Goal: Find specific page/section: Find specific page/section

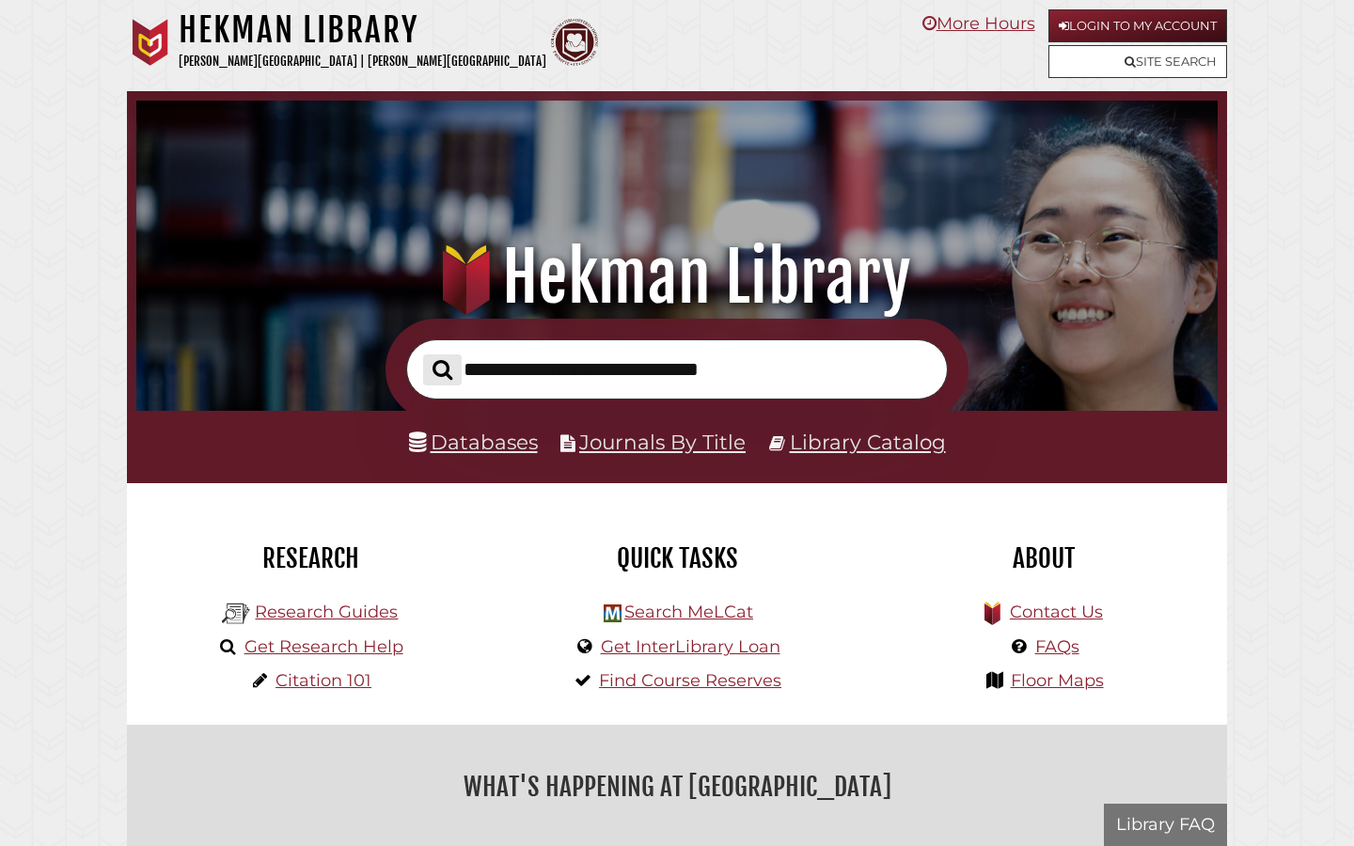
scroll to position [357, 1072]
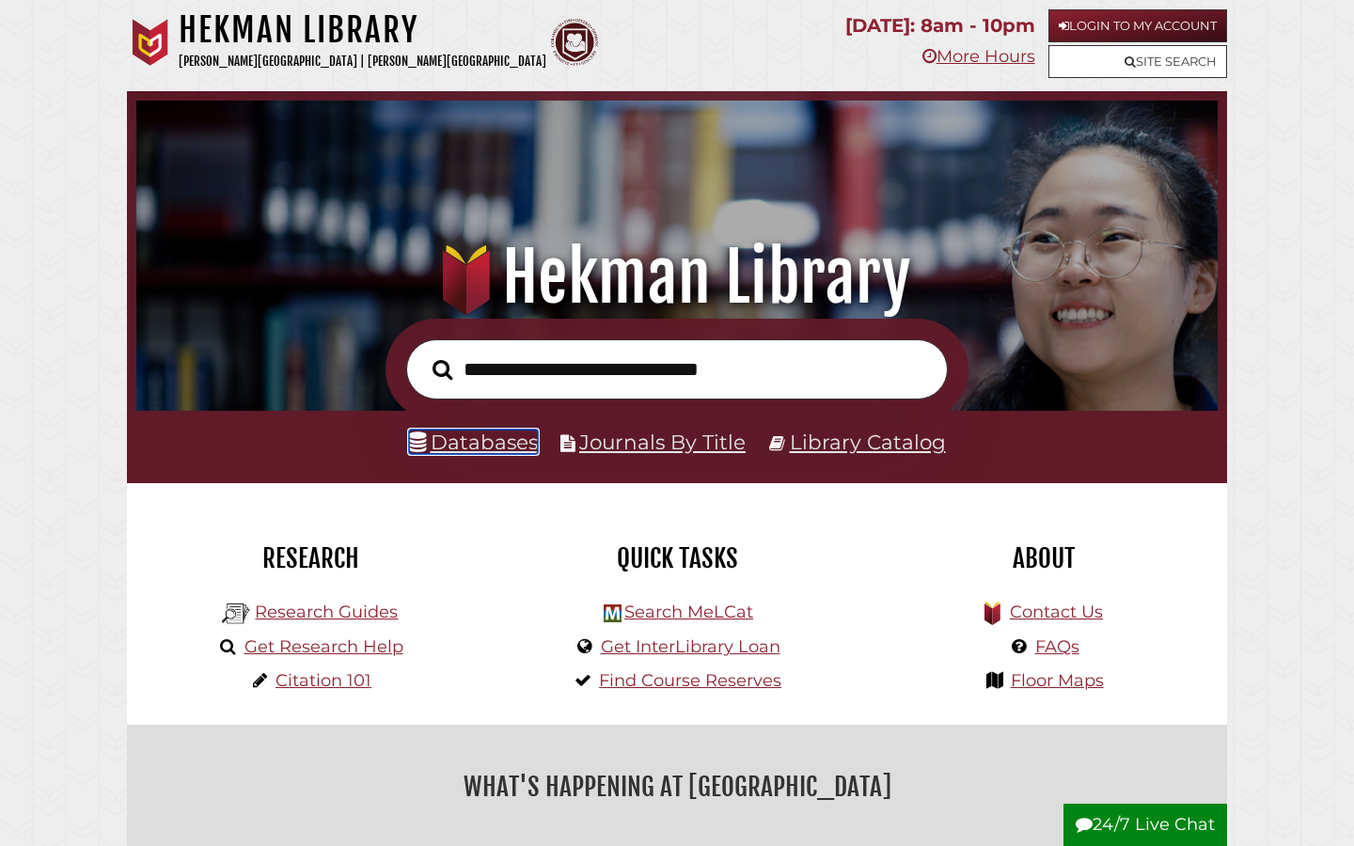
click at [515, 448] on link "Databases" at bounding box center [473, 442] width 129 height 24
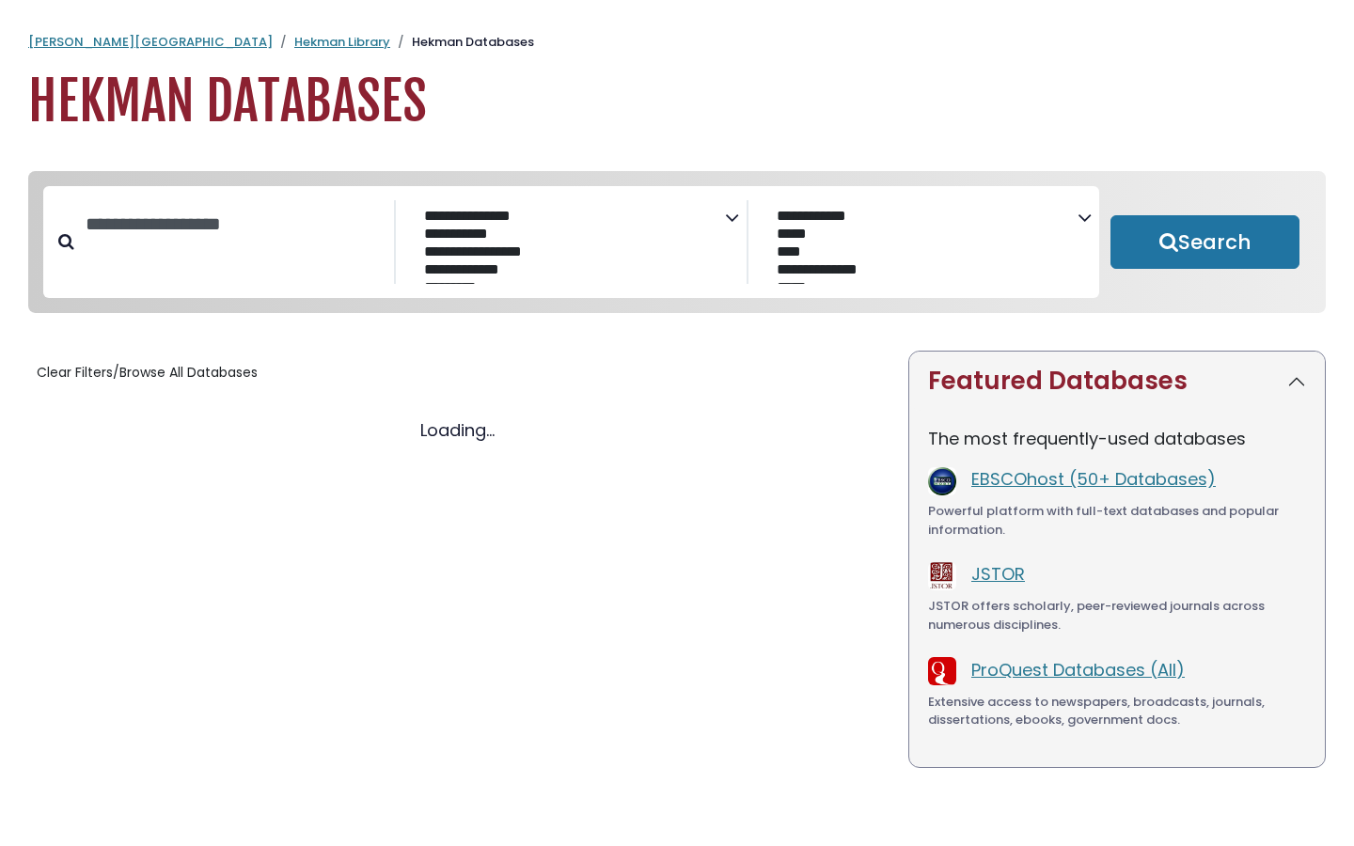
select select "Database Subject Filter"
select select "Database Vendors Filter"
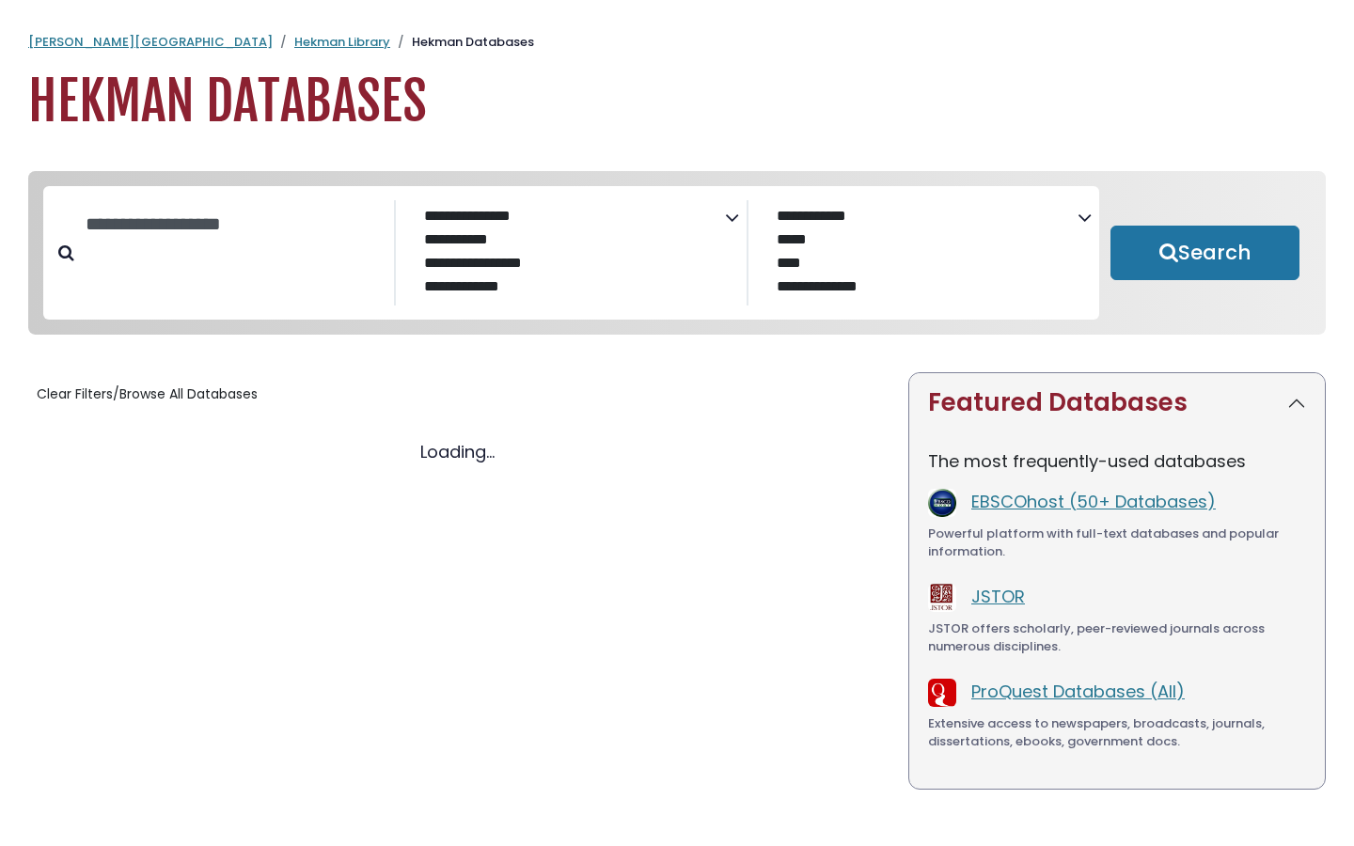
select select "Database Subject Filter"
select select "Database Vendors Filter"
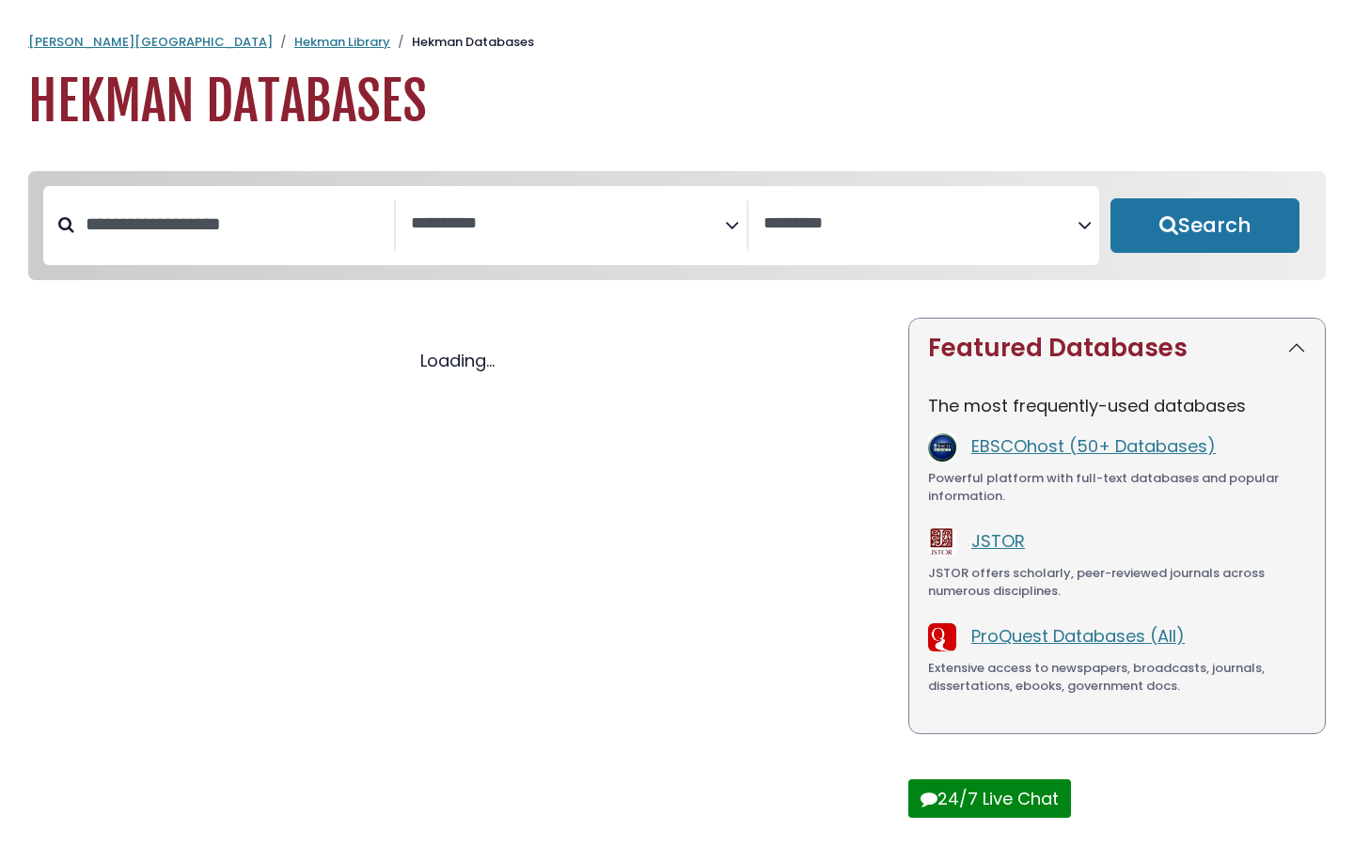
select select "Database Subject Filter"
select select "Database Vendors Filter"
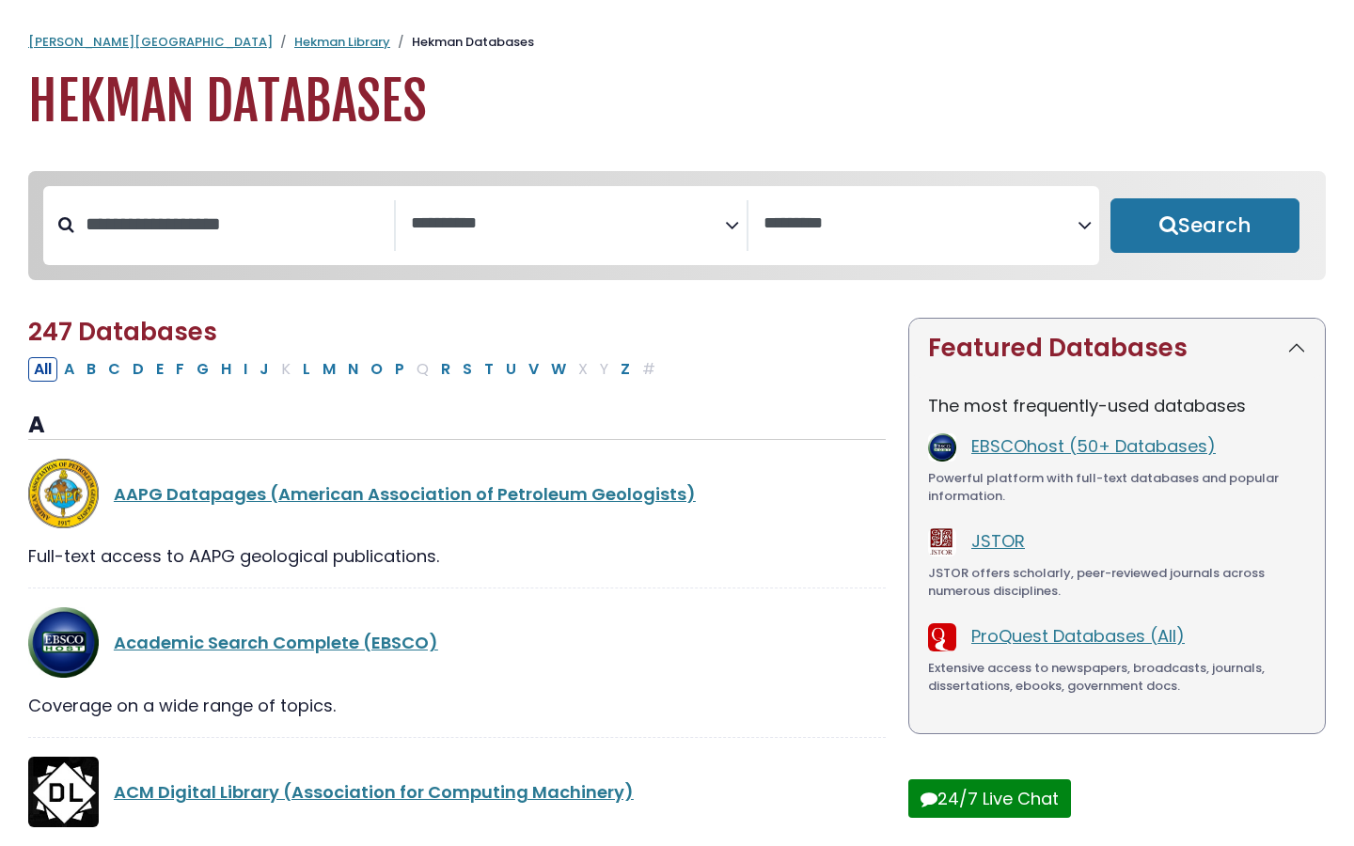
click at [495, 224] on textarea "Search" at bounding box center [568, 224] width 314 height 20
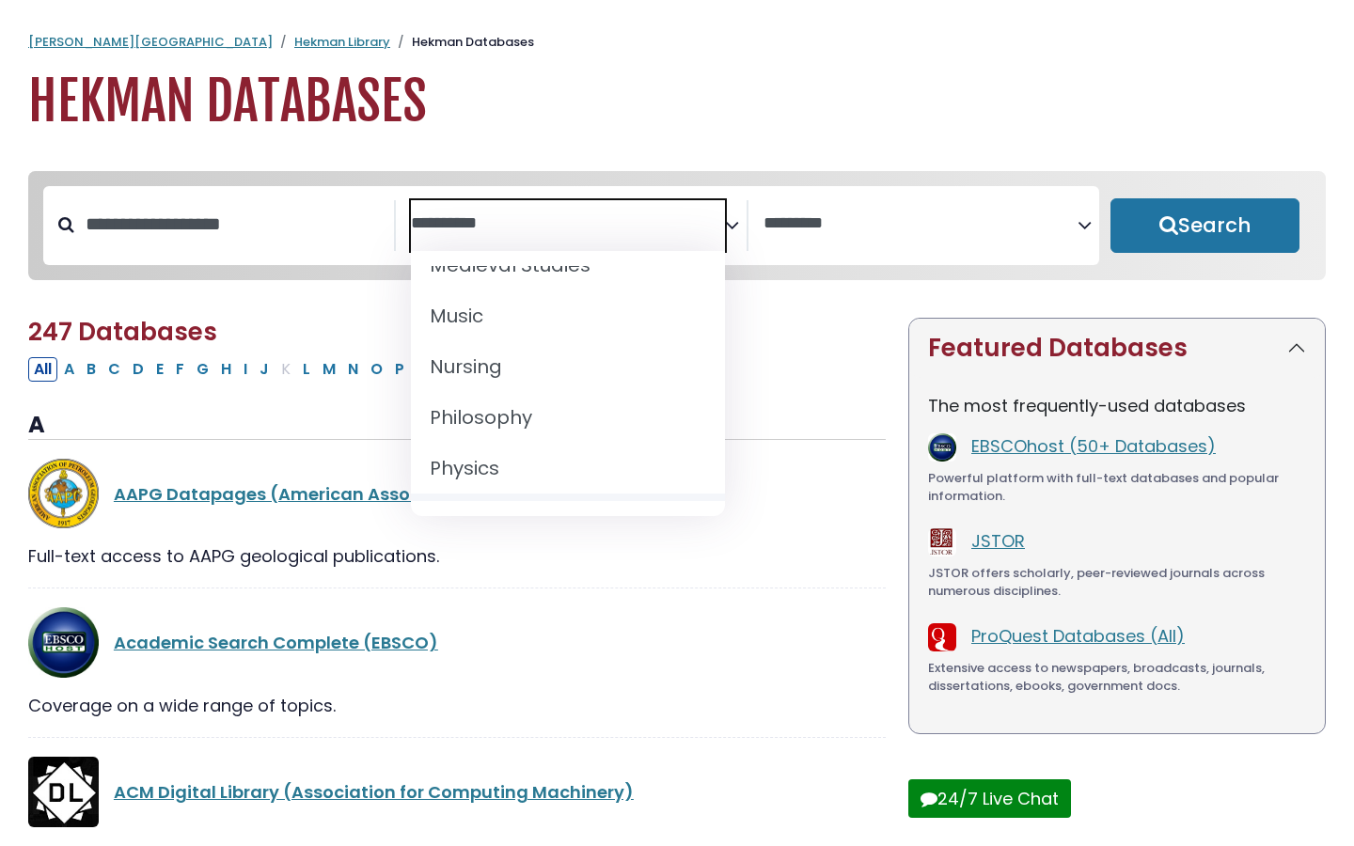
scroll to position [1437, 0]
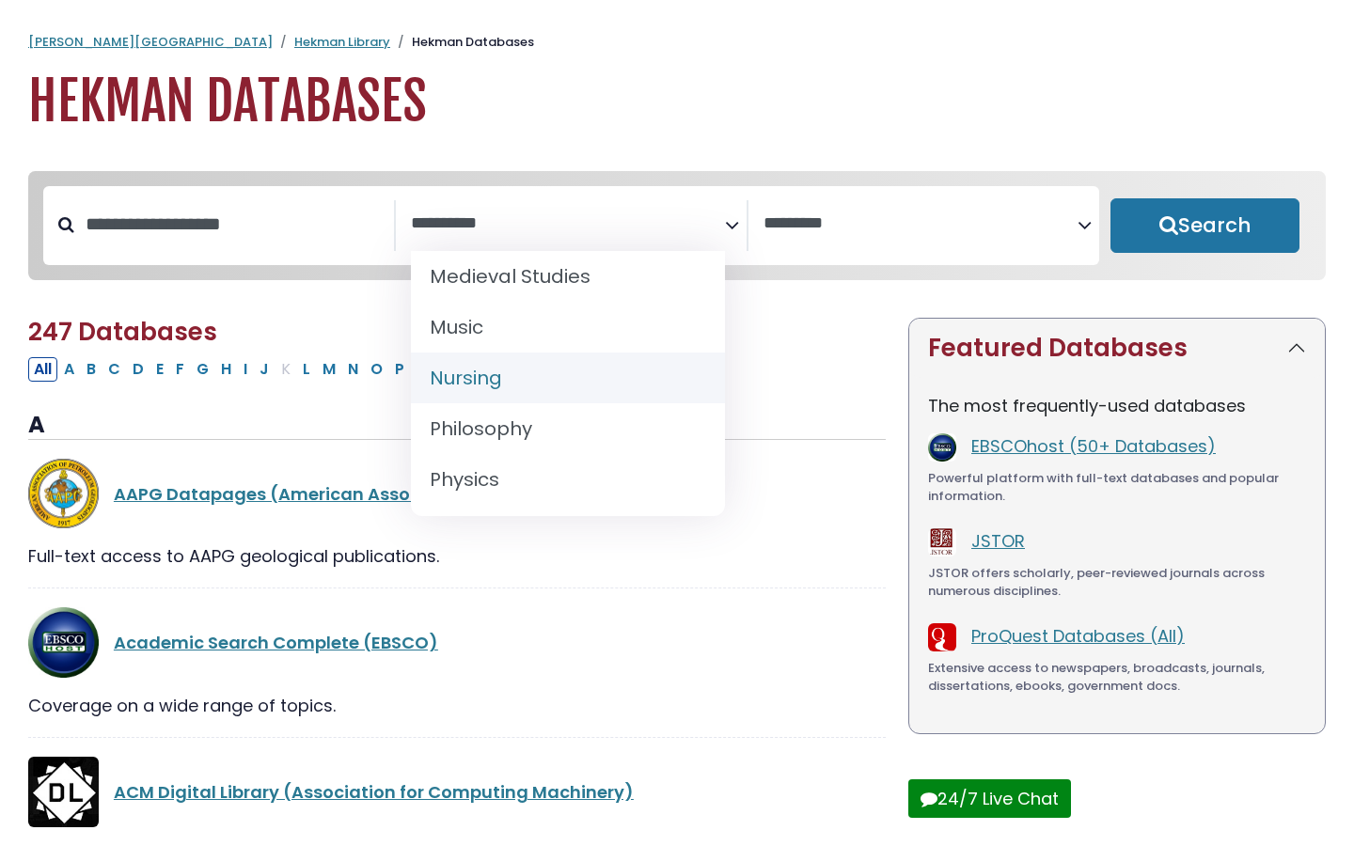
select select "*****"
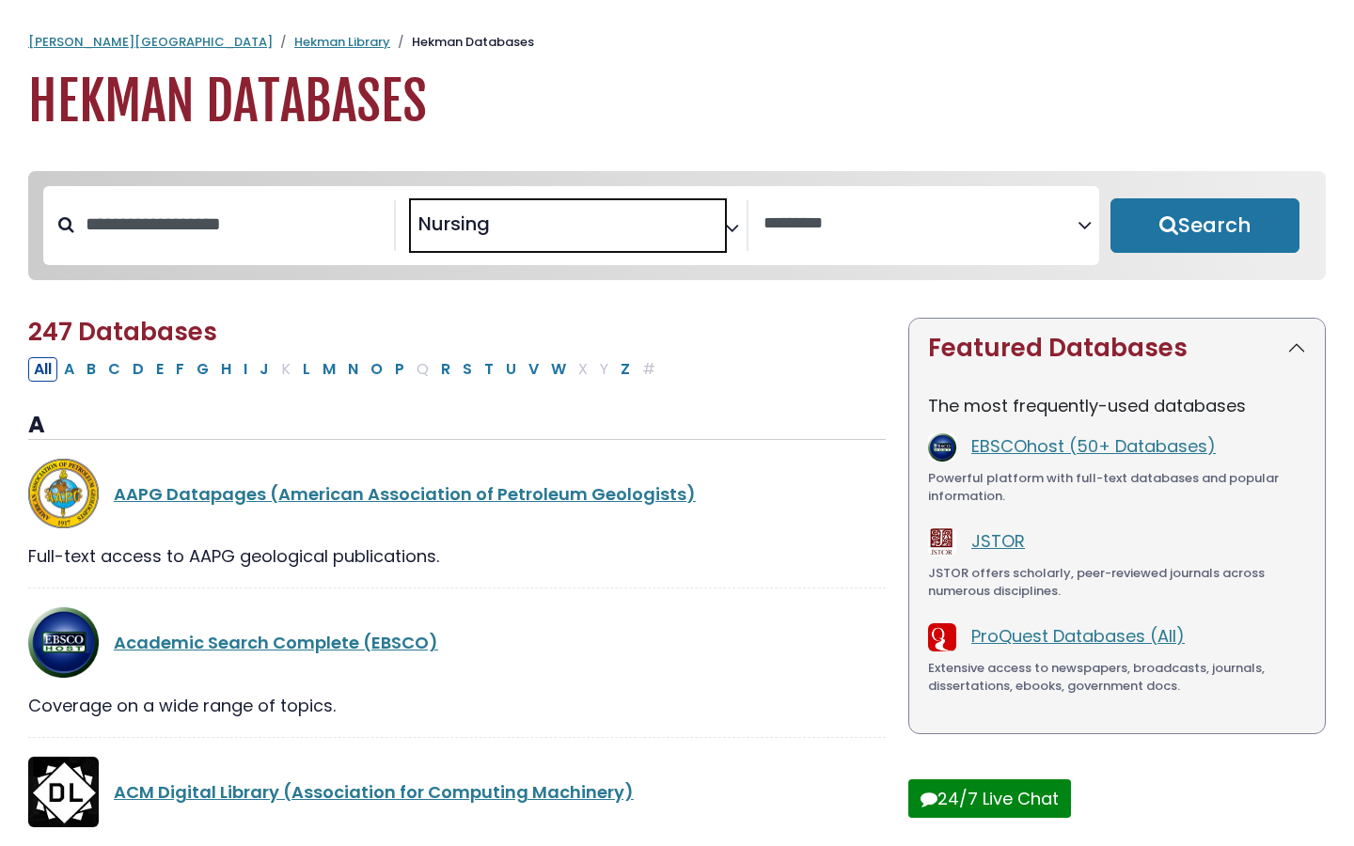
scroll to position [705, 0]
click at [1210, 225] on button "Search" at bounding box center [1205, 225] width 189 height 55
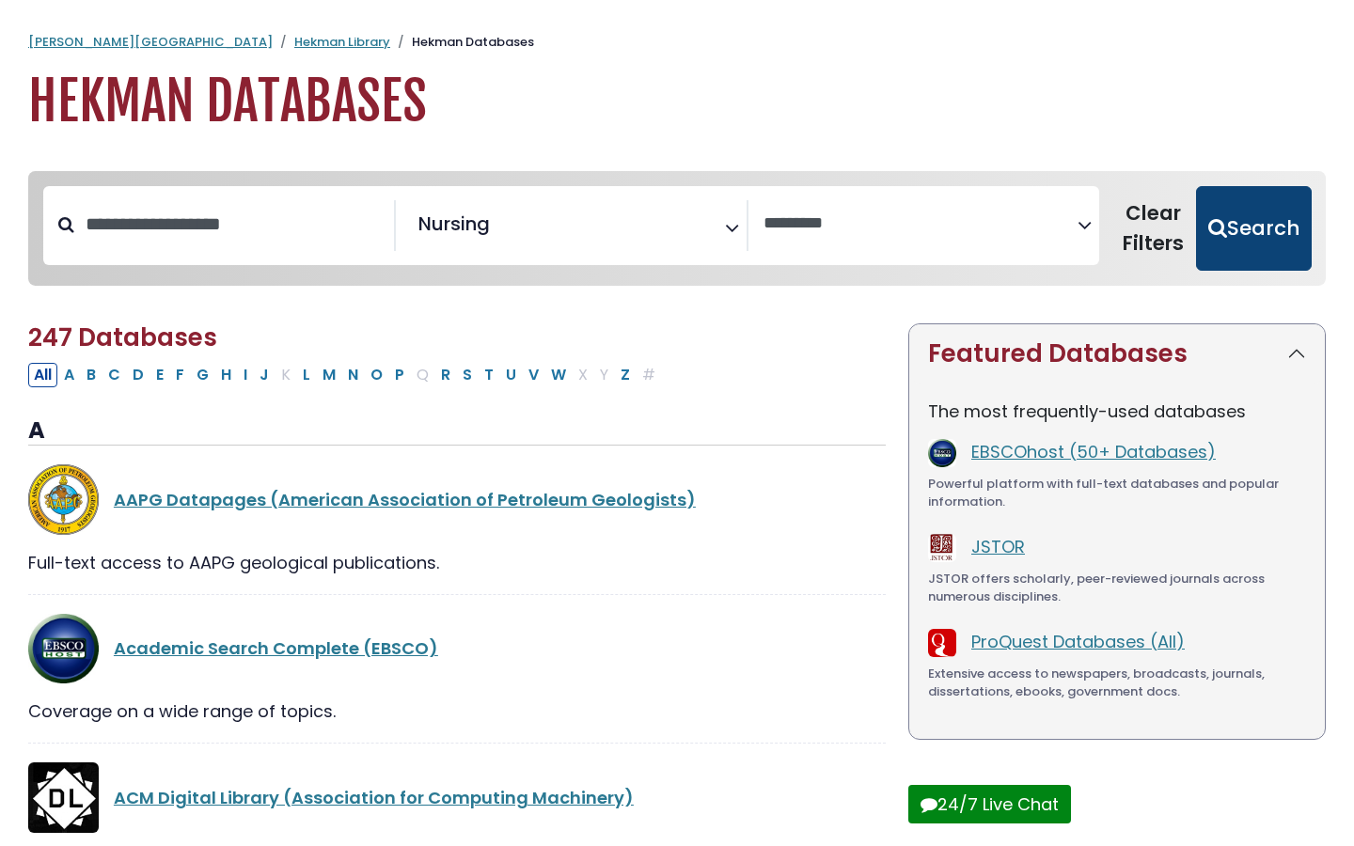
select select "Database Vendors Filter"
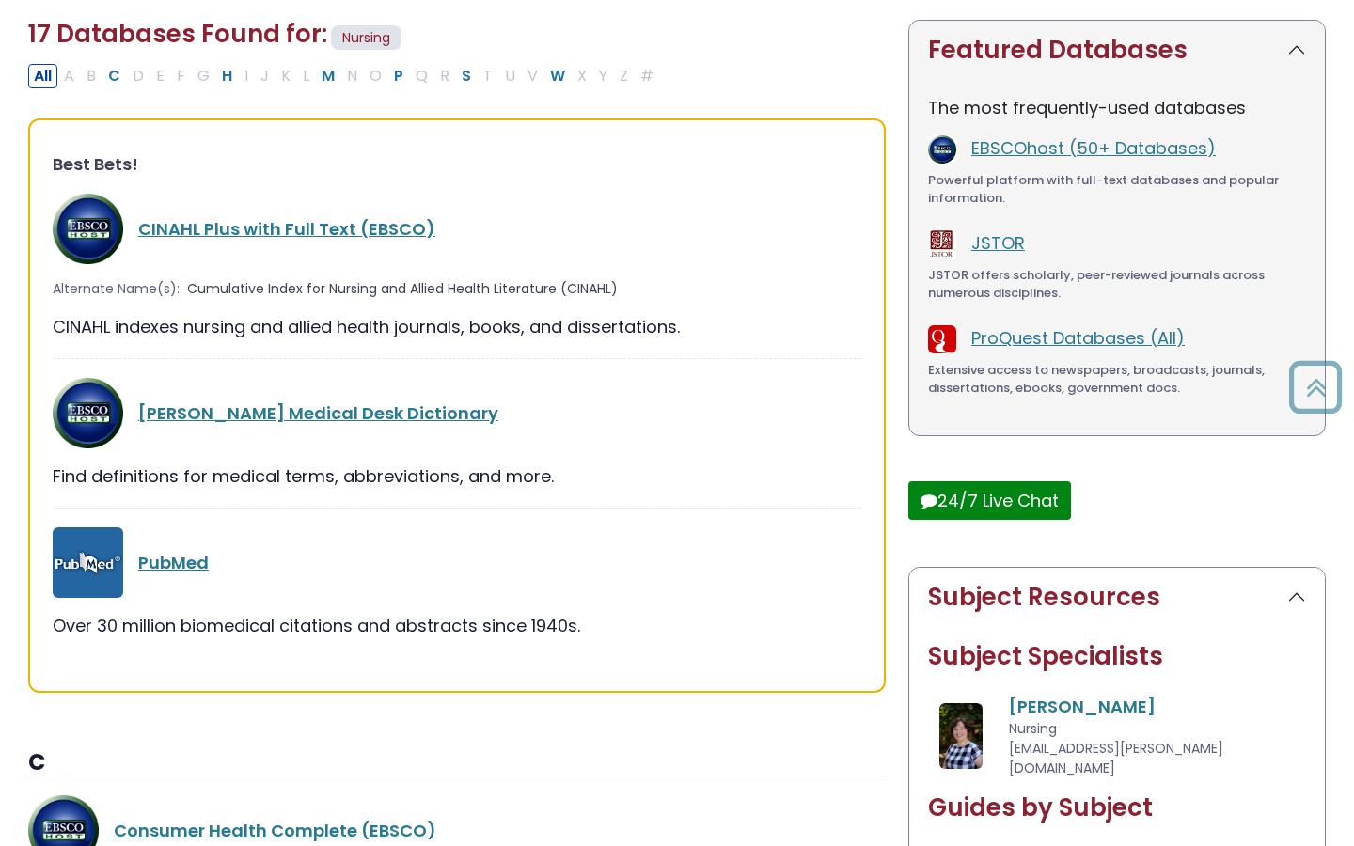
scroll to position [308, 0]
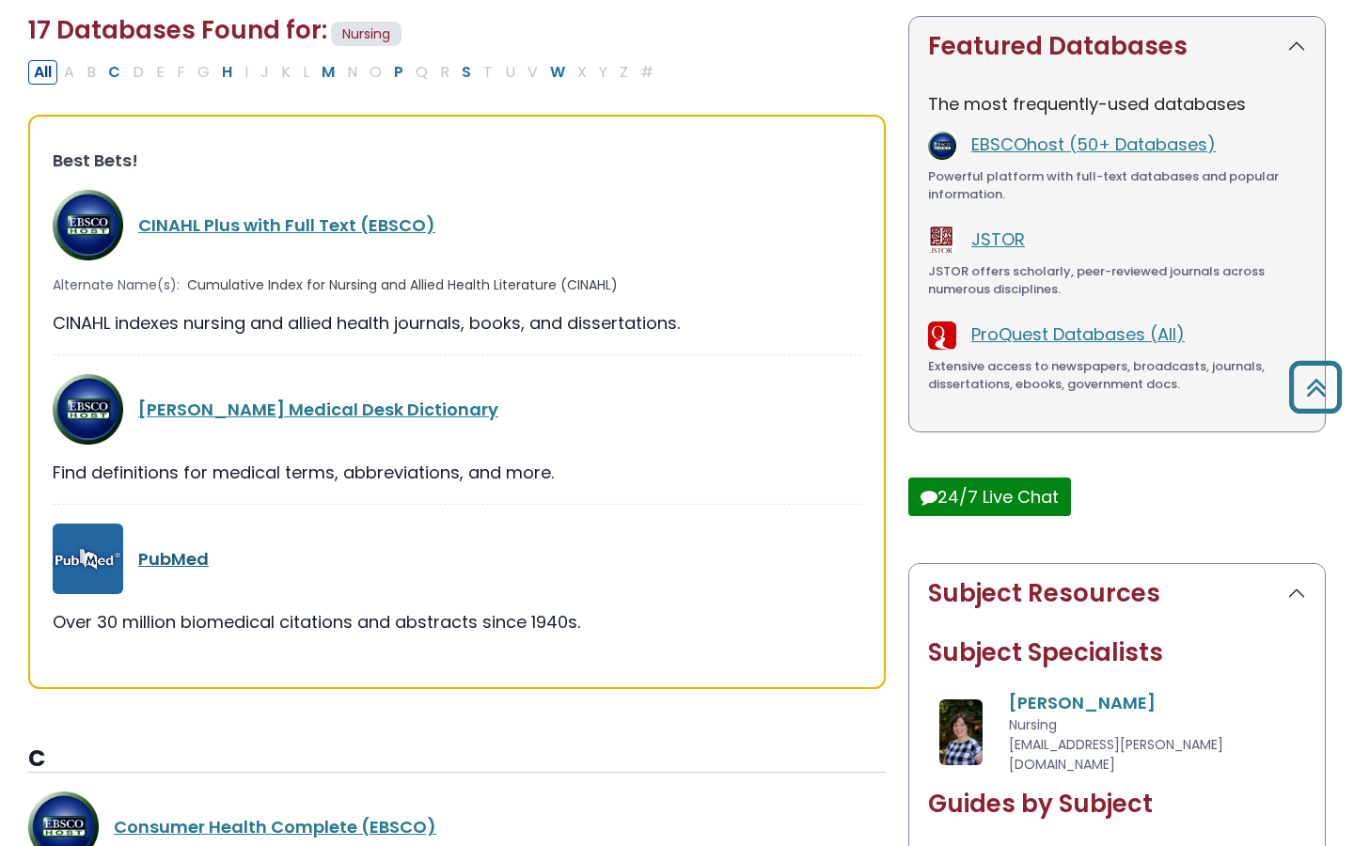
click at [183, 555] on link "PubMed" at bounding box center [173, 559] width 71 height 24
